Goal: Information Seeking & Learning: Learn about a topic

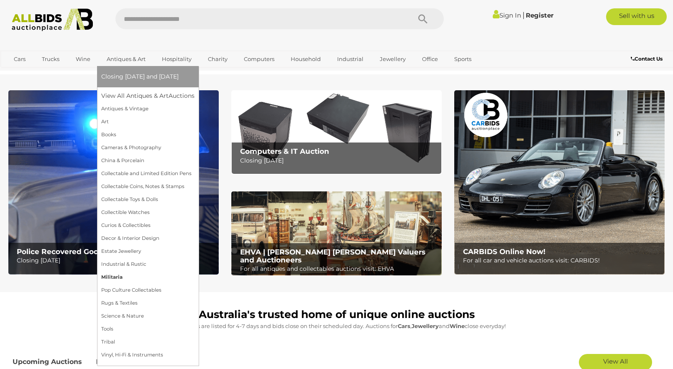
click at [121, 276] on link "Militaria" at bounding box center [147, 277] width 93 height 13
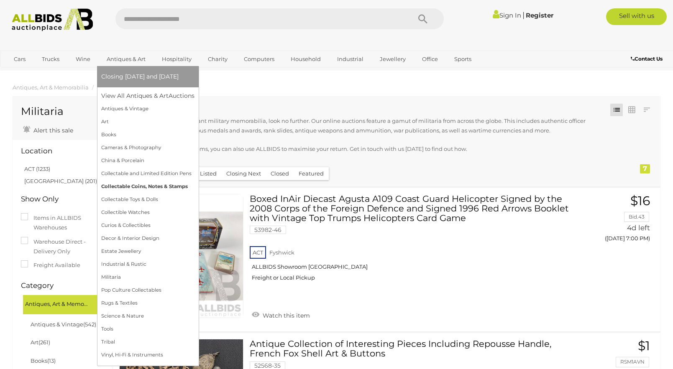
click at [129, 186] on link "Collectable Coins, Notes & Stamps" at bounding box center [147, 186] width 93 height 13
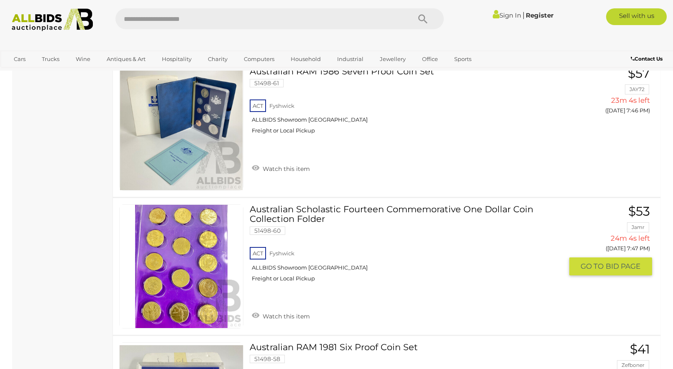
scroll to position [3261, 0]
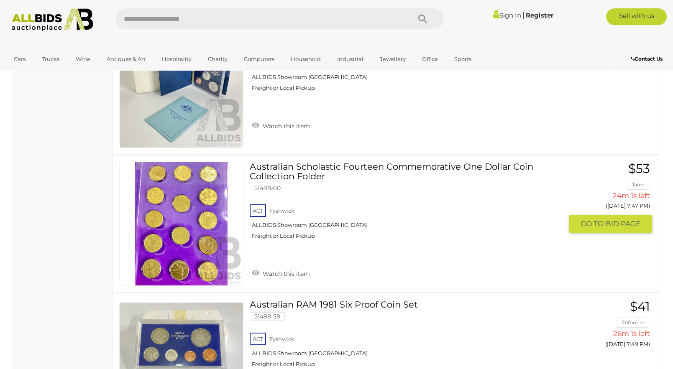
click at [175, 184] on link at bounding box center [181, 224] width 124 height 124
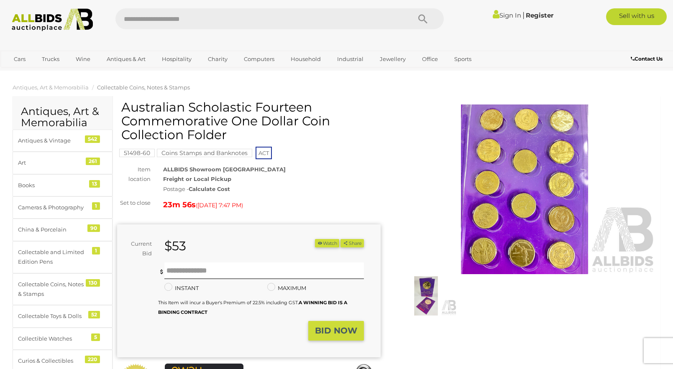
click at [524, 175] on img at bounding box center [524, 190] width 263 height 170
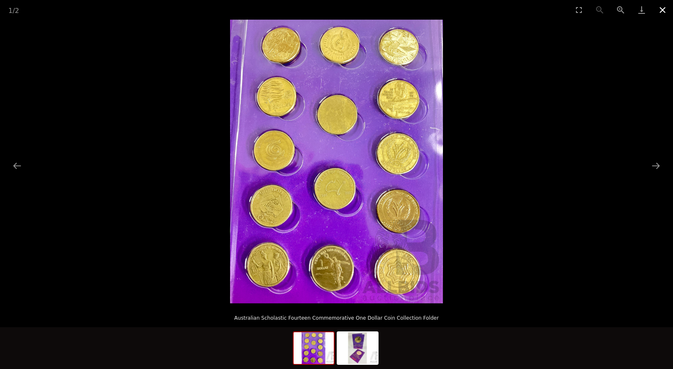
click at [660, 9] on button "Close gallery" at bounding box center [662, 10] width 21 height 20
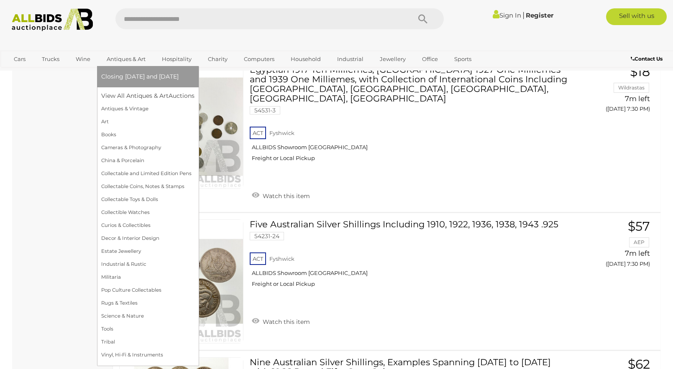
scroll to position [3068, 0]
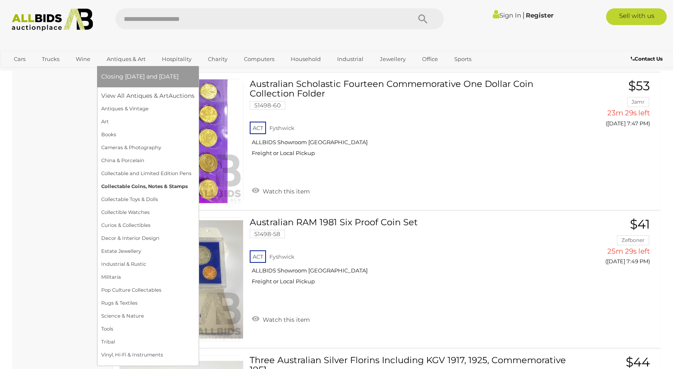
click at [138, 186] on link "Collectable Coins, Notes & Stamps" at bounding box center [147, 186] width 93 height 13
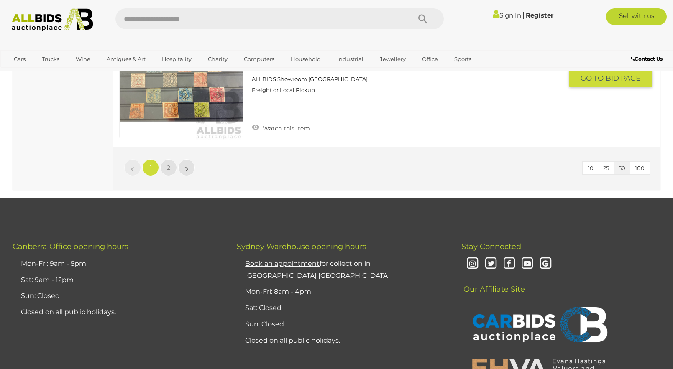
scroll to position [6940, 0]
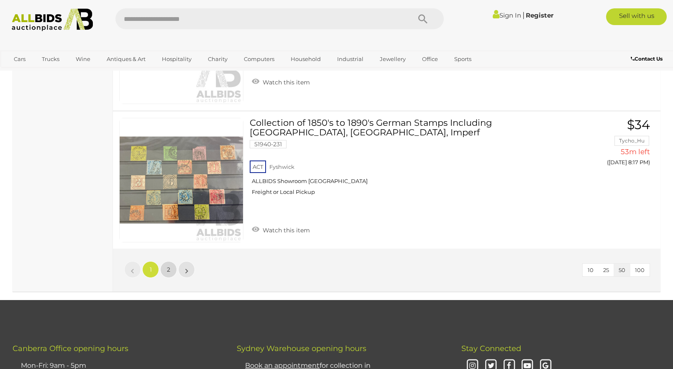
click at [170, 266] on span "2" at bounding box center [168, 270] width 3 height 8
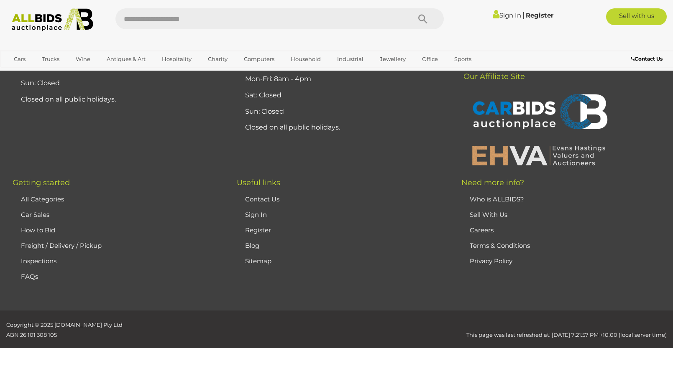
scroll to position [112, 0]
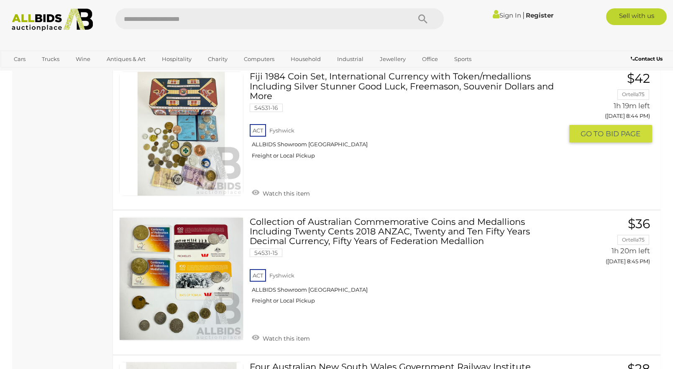
scroll to position [3666, 0]
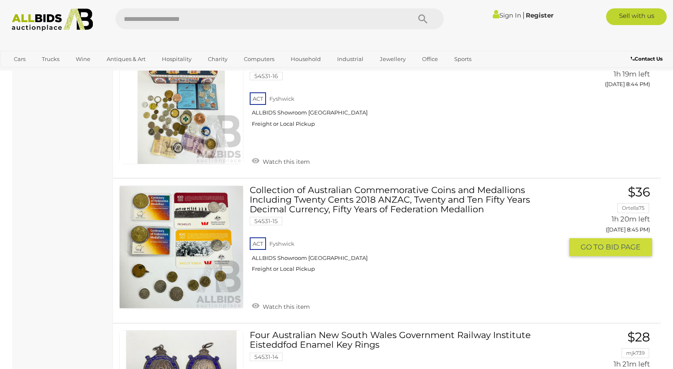
click at [170, 186] on link at bounding box center [181, 247] width 124 height 124
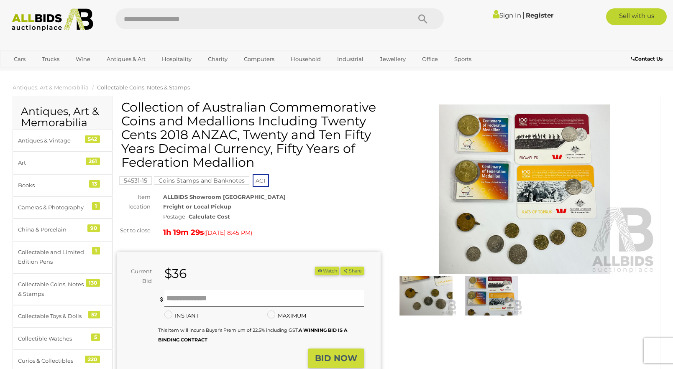
click at [521, 158] on img at bounding box center [524, 190] width 263 height 170
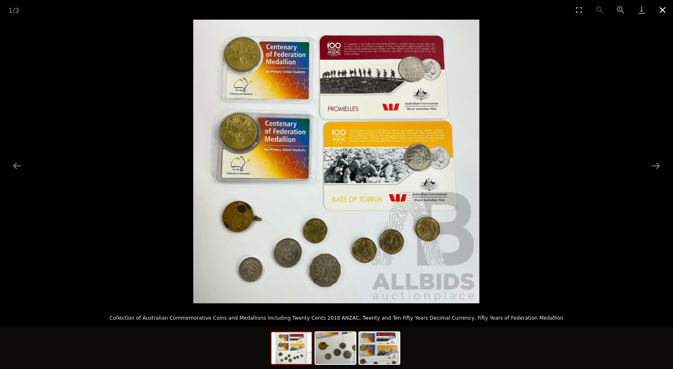
click at [663, 10] on button "Close gallery" at bounding box center [662, 10] width 21 height 20
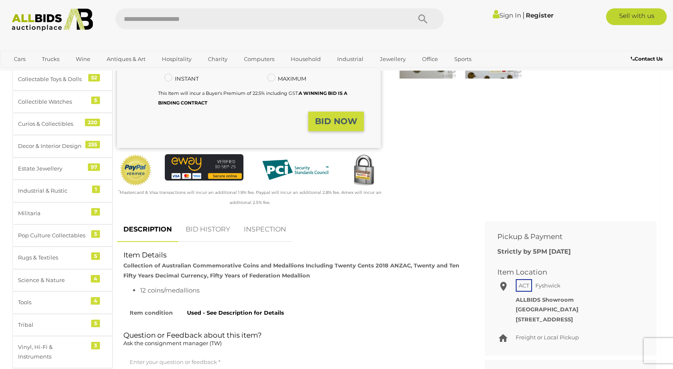
scroll to position [251, 0]
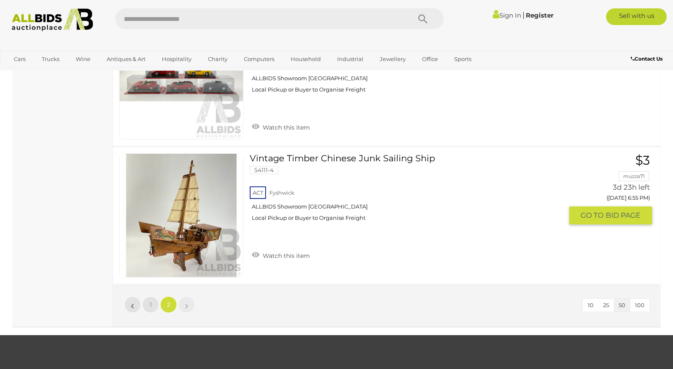
scroll to position [4122, 0]
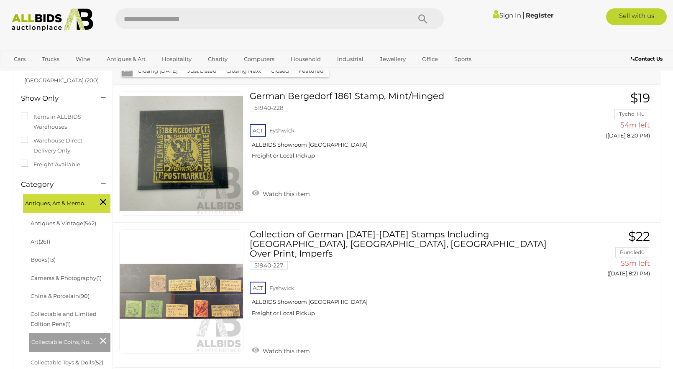
scroll to position [3068, 0]
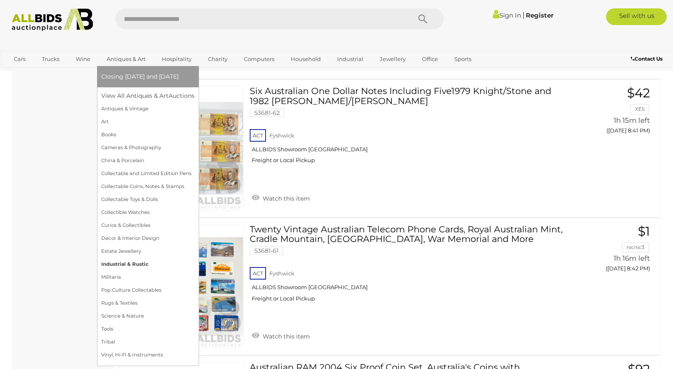
click at [123, 264] on link "Industrial & Rustic" at bounding box center [147, 264] width 93 height 13
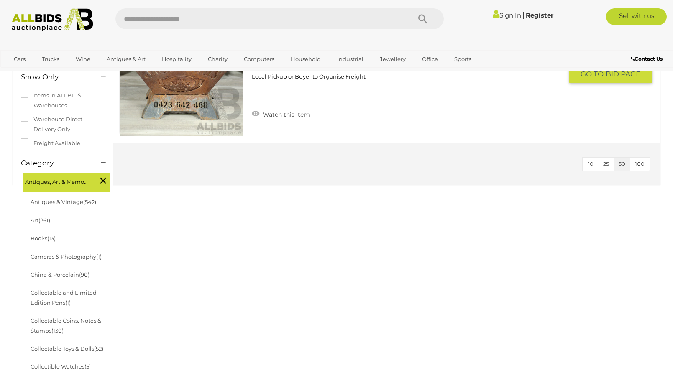
scroll to position [209, 0]
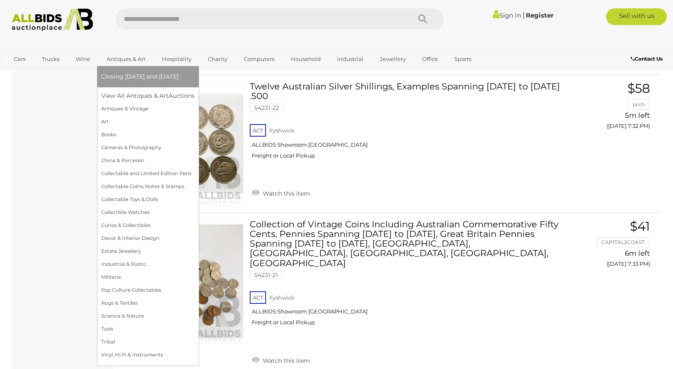
scroll to position [7202, 0]
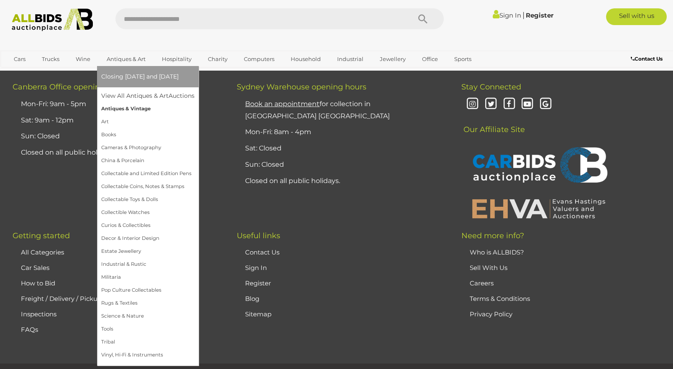
click at [126, 110] on link "Antiques & Vintage" at bounding box center [147, 108] width 93 height 13
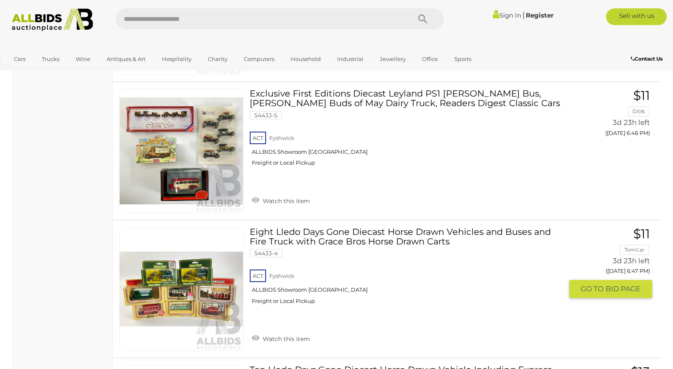
scroll to position [5937, 0]
